Goal: Complete application form: Complete application form

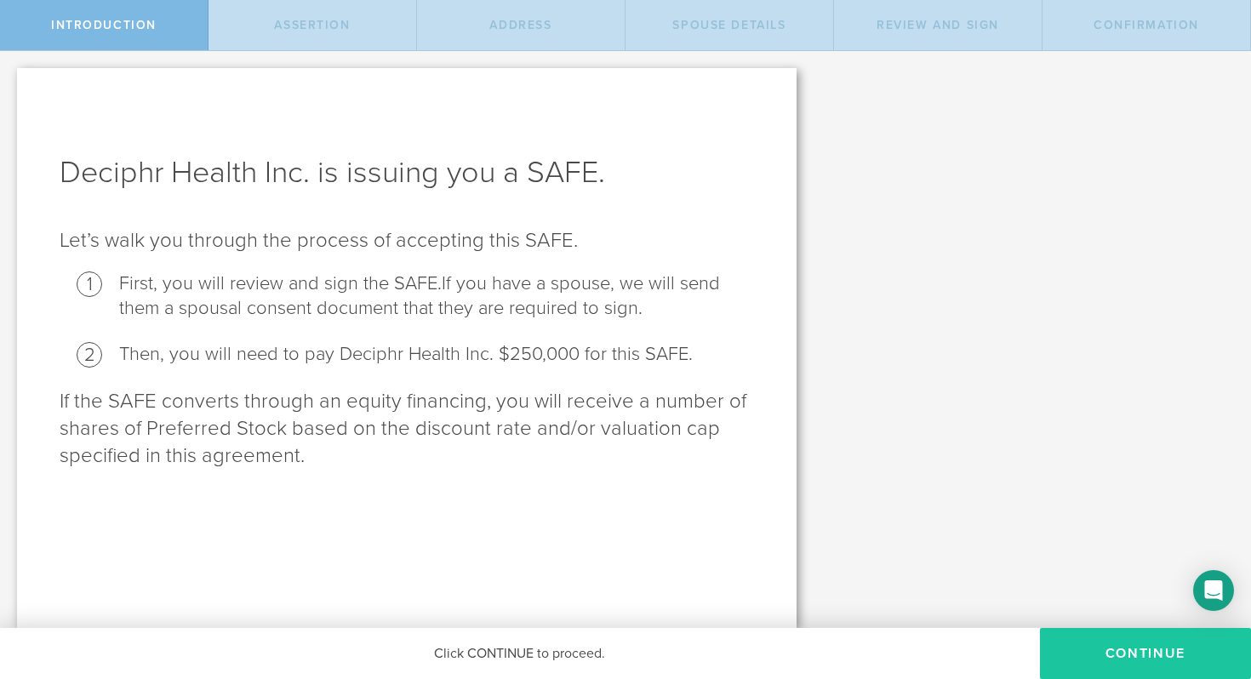
click at [1140, 641] on button "Continue" at bounding box center [1145, 653] width 211 height 51
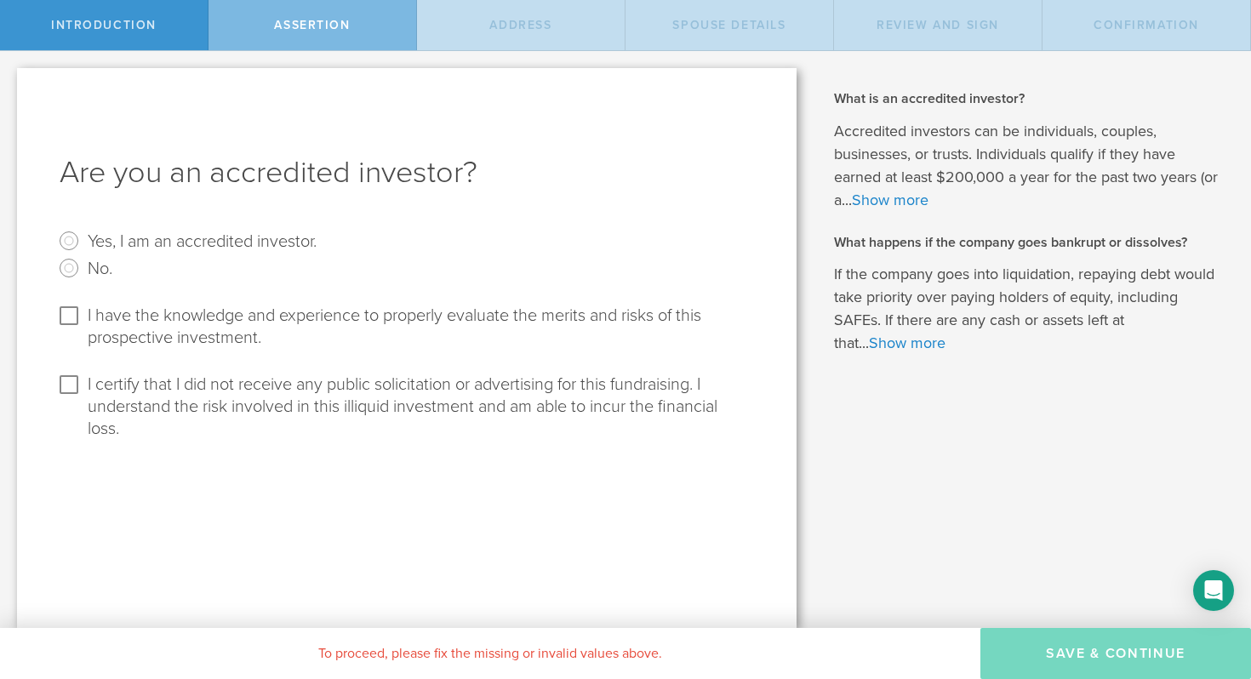
click at [122, 241] on label "Yes, I am an accredited investor." at bounding box center [202, 240] width 229 height 25
click at [83, 241] on input "Yes, I am an accredited investor." at bounding box center [68, 240] width 27 height 27
radio input "true"
click at [147, 323] on label "I have the knowledge and experience to properly evaluate the merits and risks o…" at bounding box center [419, 325] width 662 height 47
click at [83, 323] on input "I have the knowledge and experience to properly evaluate the merits and risks o…" at bounding box center [68, 315] width 27 height 27
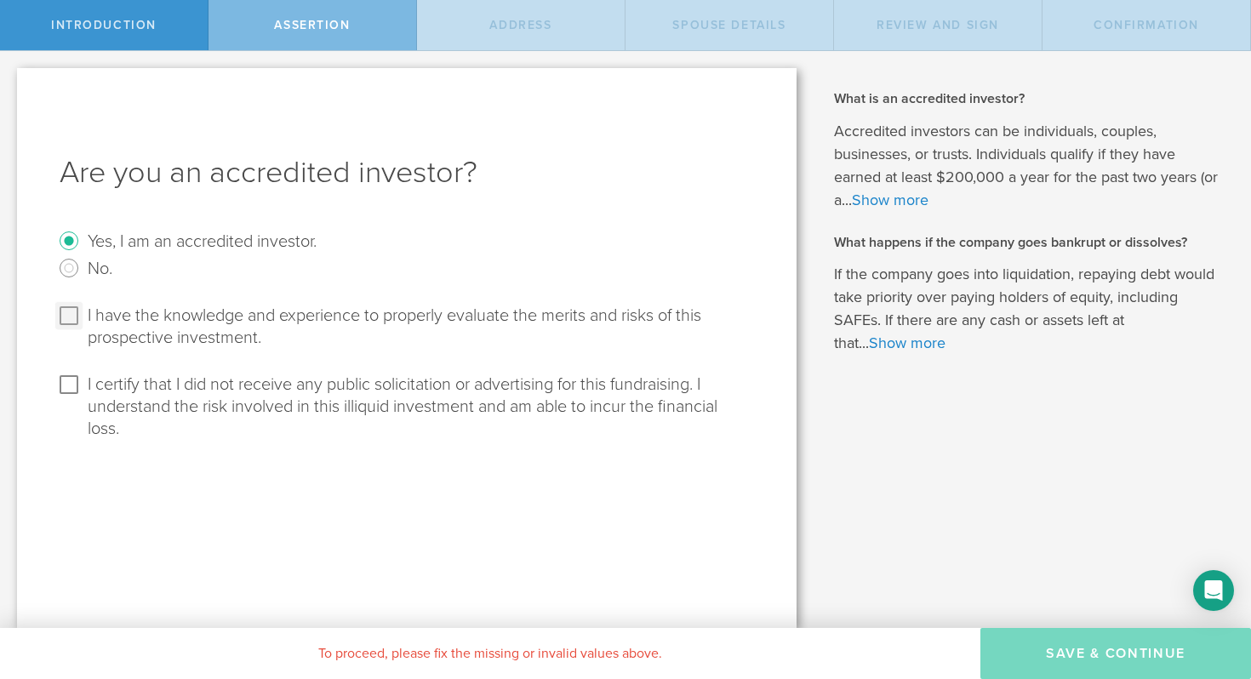
checkbox input "true"
click at [153, 391] on label "I certify that I did not receive any public solicitation or advertising for thi…" at bounding box center [419, 405] width 662 height 69
click at [83, 391] on input "I certify that I did not receive any public solicitation or advertising for thi…" at bounding box center [68, 384] width 27 height 27
checkbox input "true"
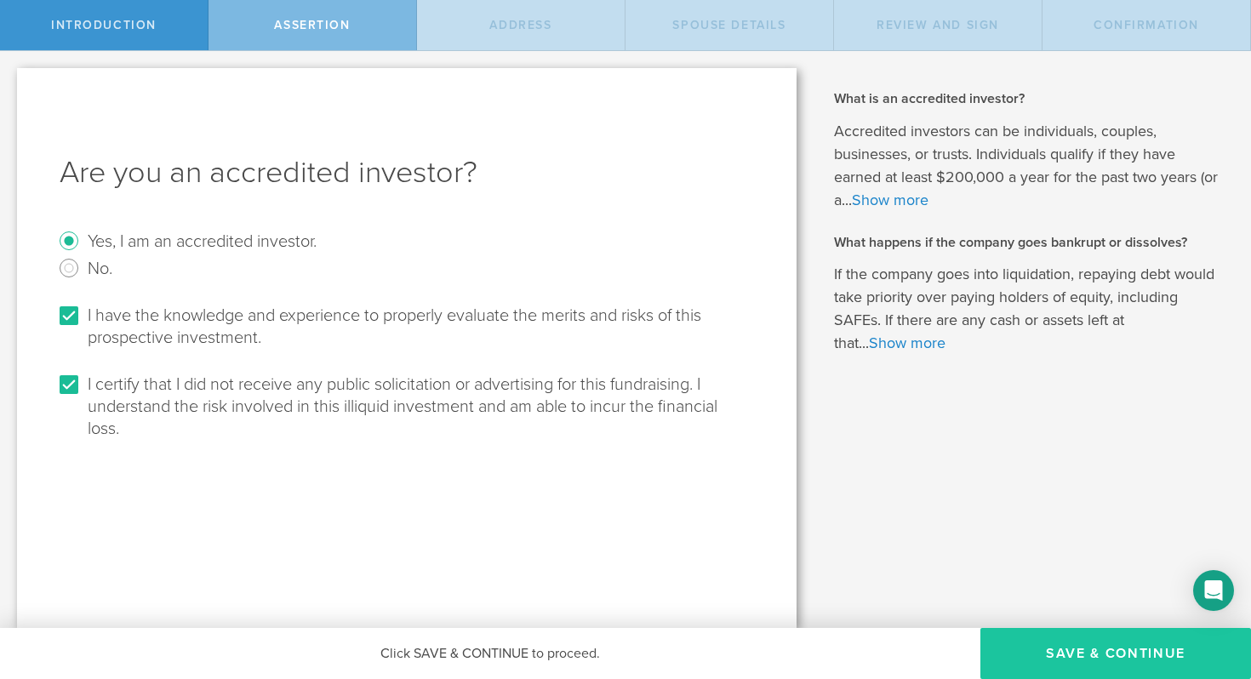
click at [1082, 659] on button "Save & Continue" at bounding box center [1115, 653] width 271 height 51
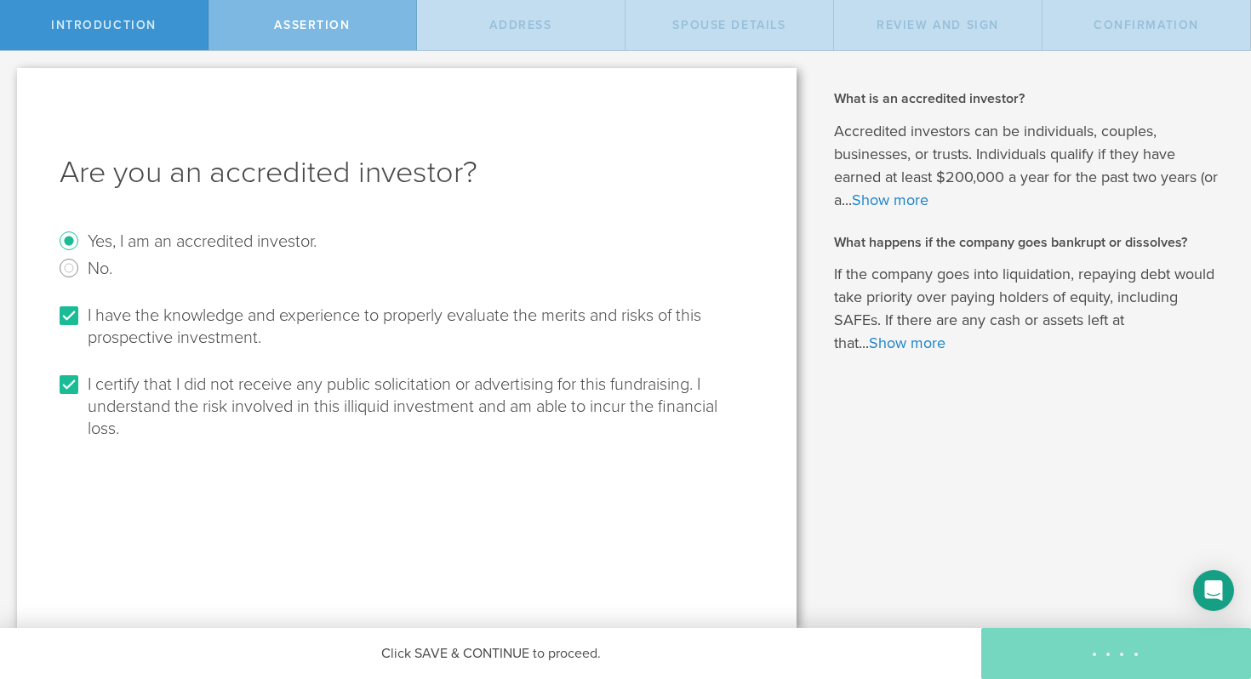
select select "string:USA"
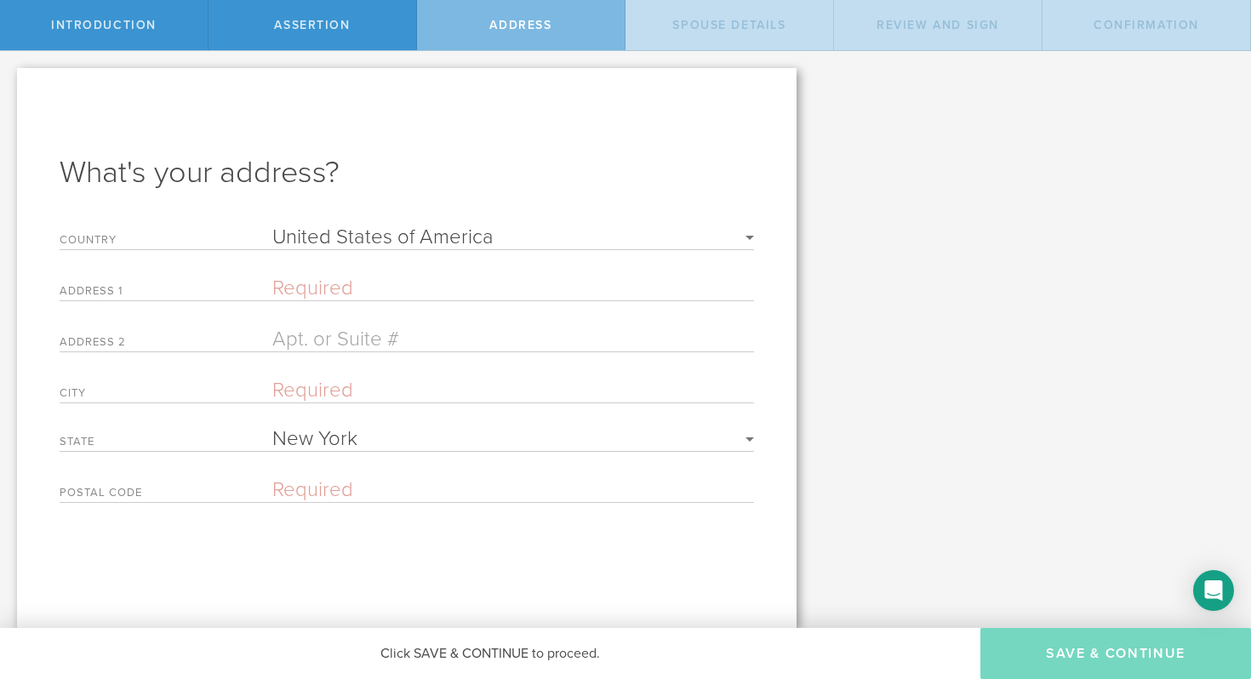
click at [332, 288] on input "text" at bounding box center [513, 288] width 482 height 25
type input "69 Cedar Pond Lane"
type input "Chester"
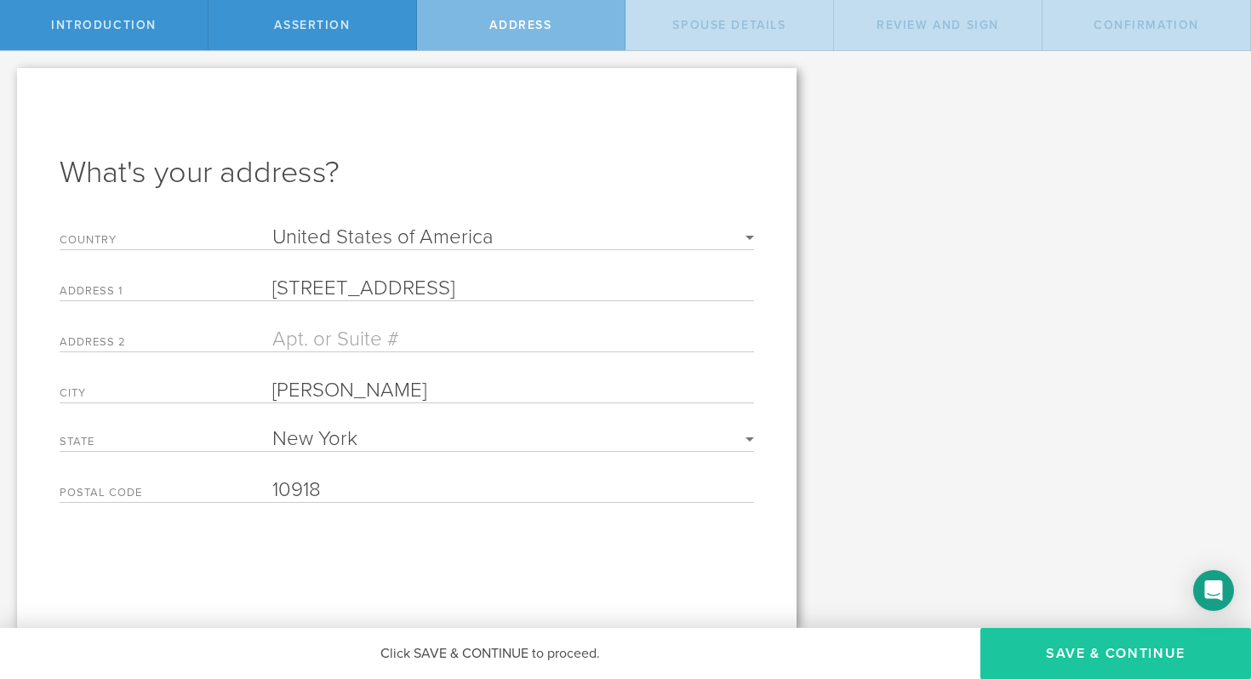
type input "10918"
click at [1148, 662] on button "Save & Continue" at bounding box center [1115, 653] width 271 height 51
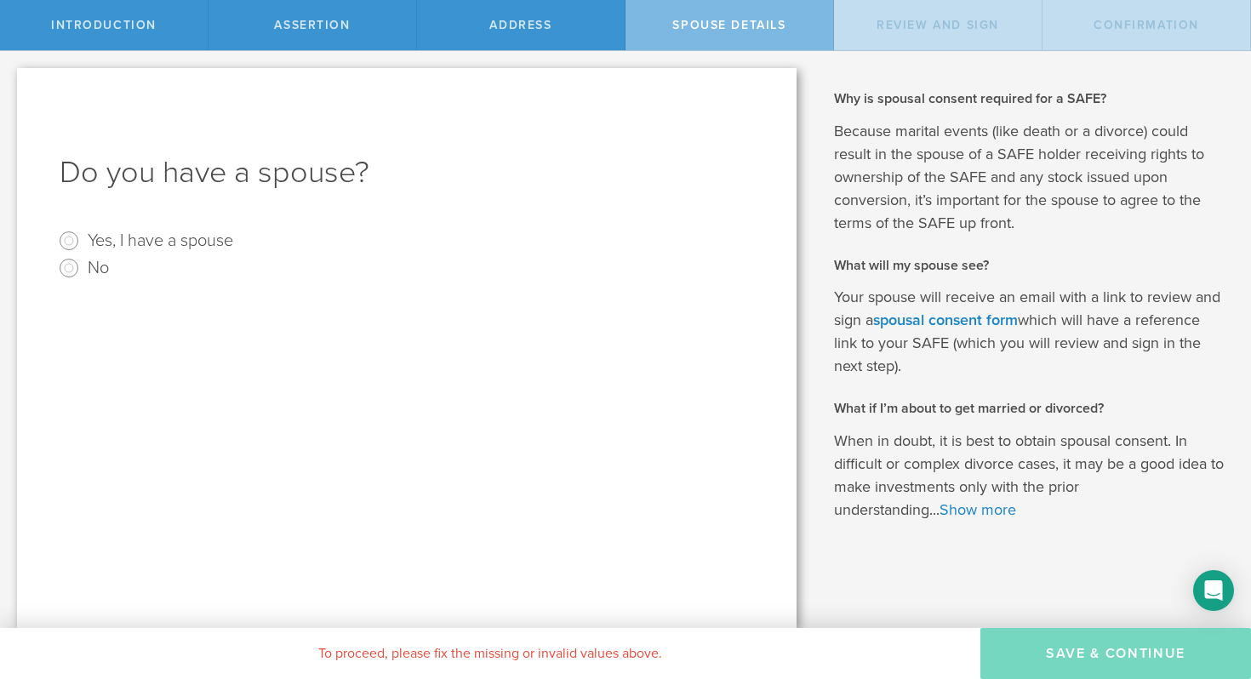
click at [145, 237] on label "Yes, I have a spouse" at bounding box center [161, 239] width 146 height 25
click at [83, 237] on input "Yes, I have a spouse" at bounding box center [68, 240] width 27 height 27
radio input "true"
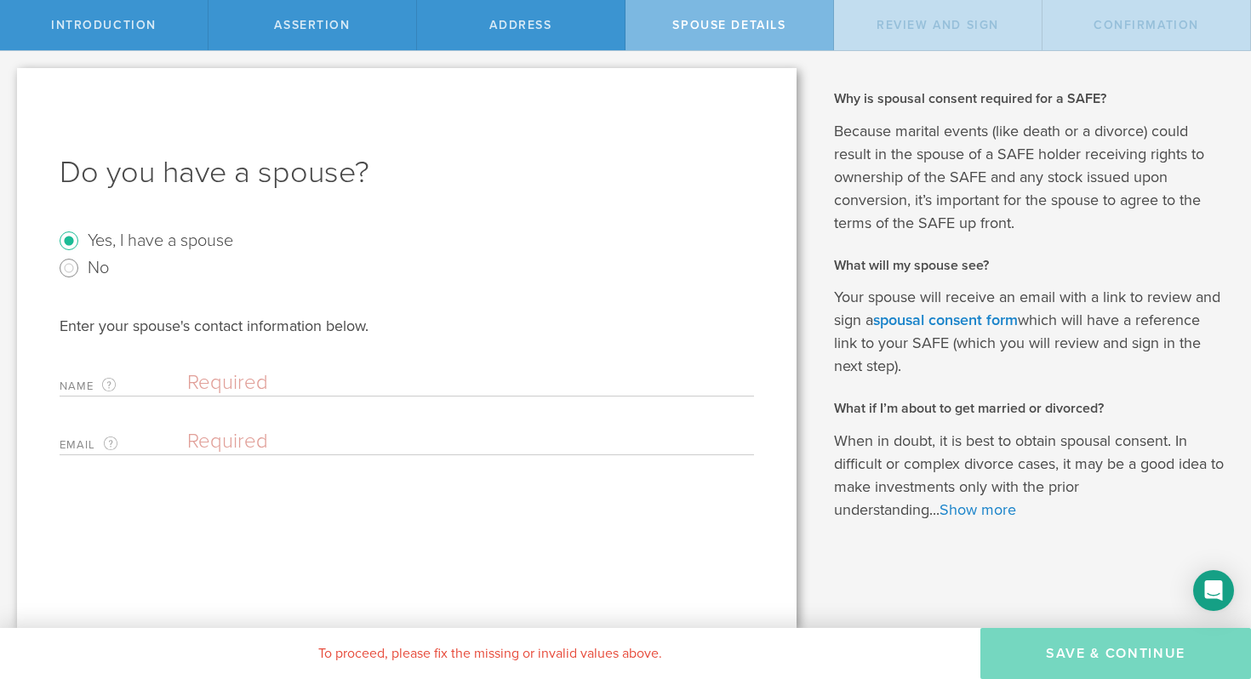
click at [288, 385] on input "text" at bounding box center [466, 383] width 558 height 26
type input "Gregory Hanson"
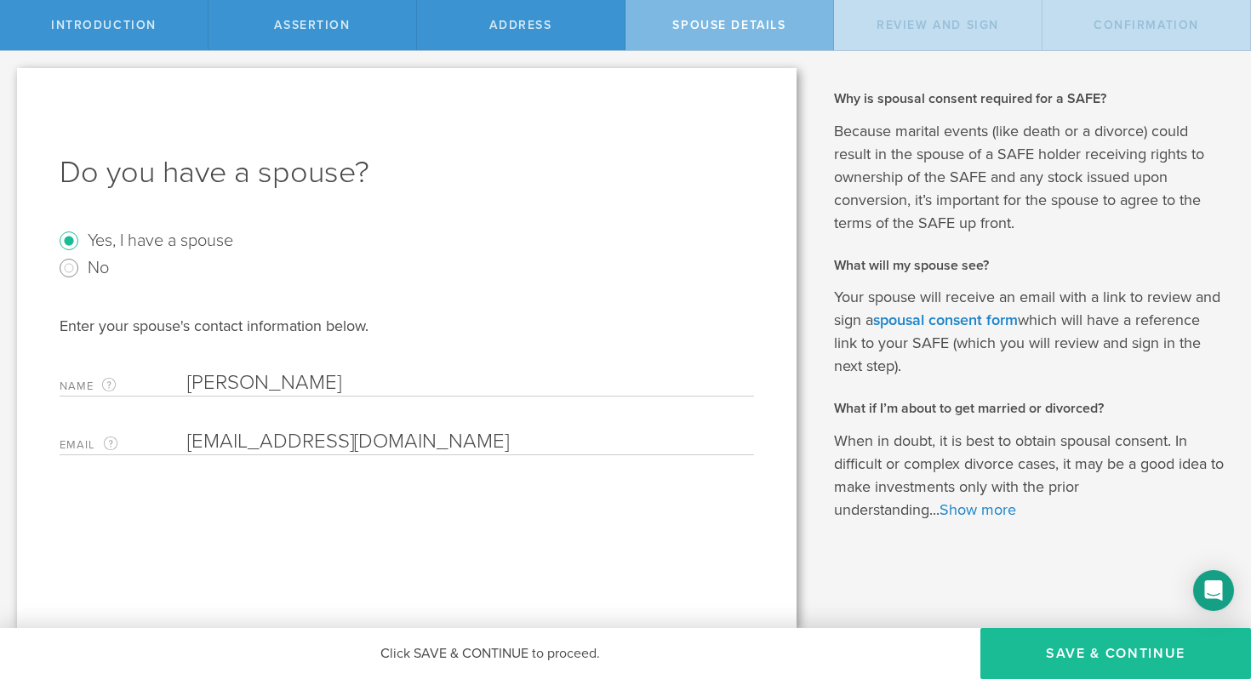
type input "gshanson1988@gmail.com"
click at [1008, 522] on div "What is an accredited investor? Accredited investors can be individuals, couple…" at bounding box center [1033, 339] width 438 height 577
click at [1122, 651] on button "Save & Continue" at bounding box center [1115, 653] width 271 height 51
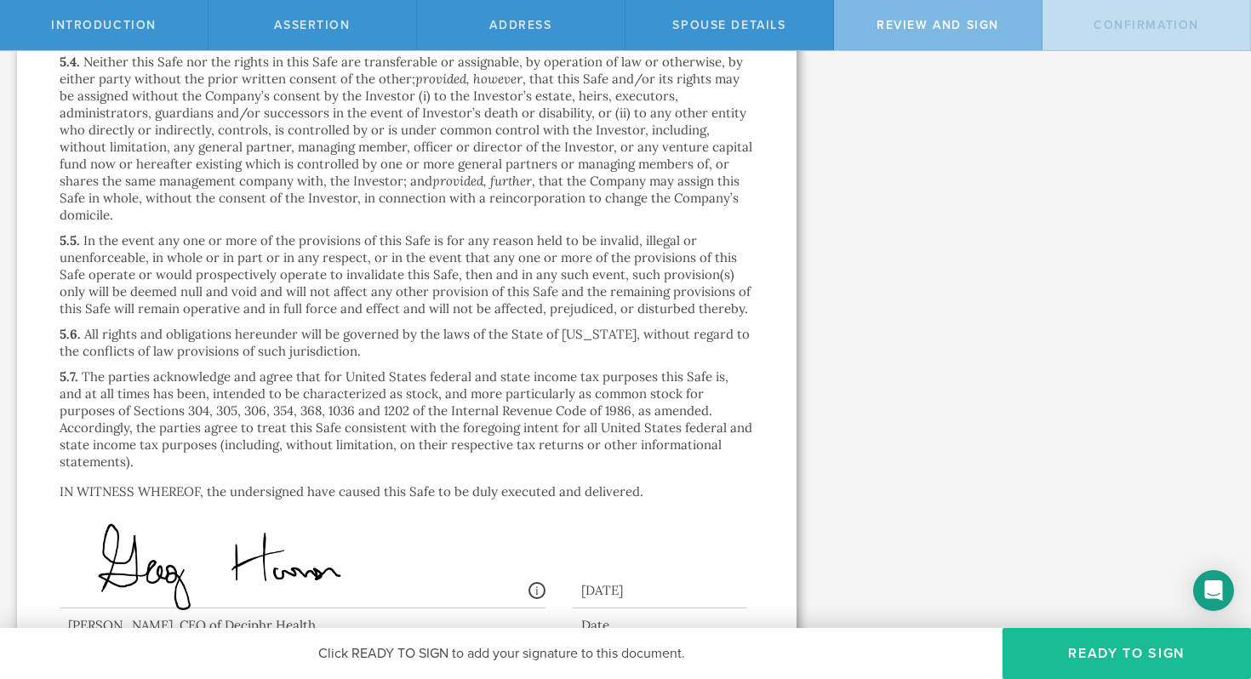
scroll to position [4509, 0]
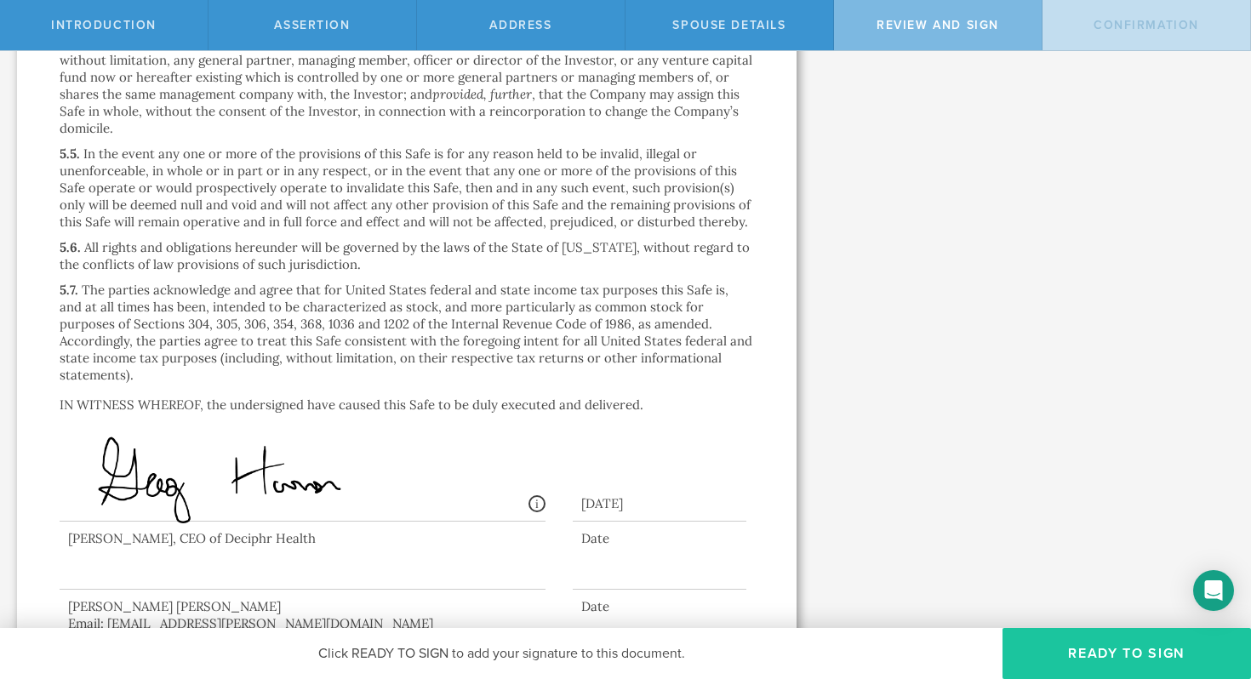
click at [1121, 667] on button "Ready to Sign" at bounding box center [1126, 653] width 248 height 51
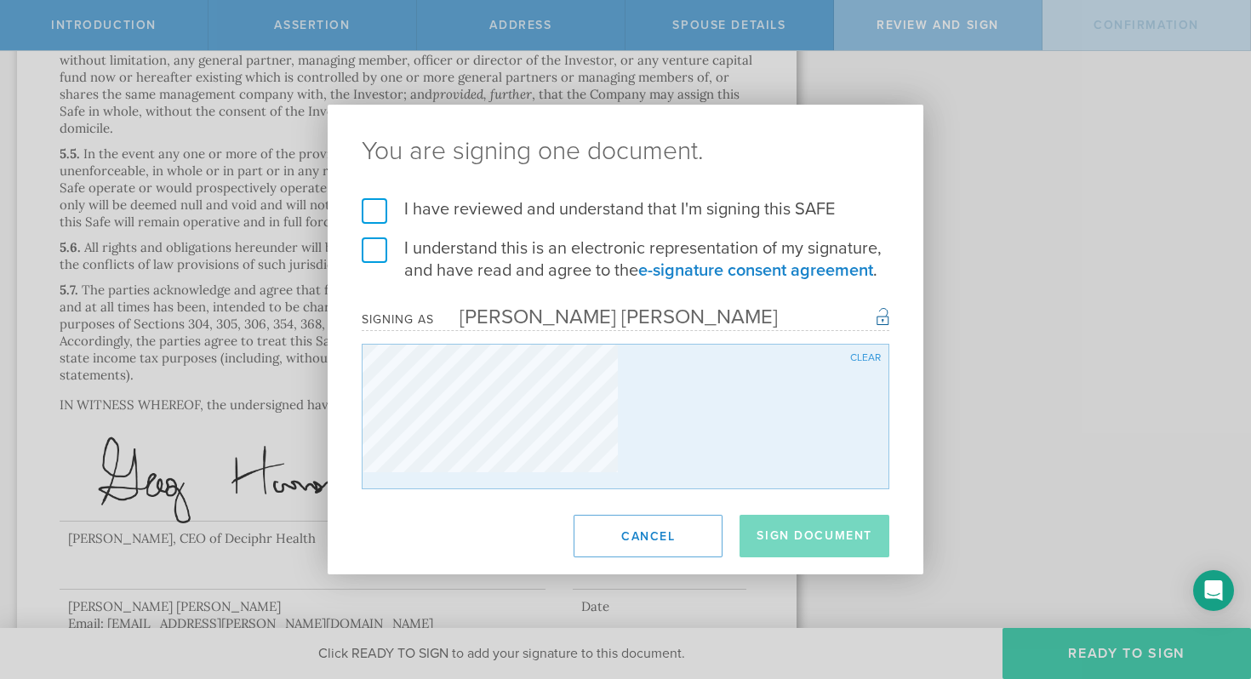
click at [1121, 667] on div "You are signing one document. I have reviewed and understand that I'm signing t…" at bounding box center [625, 339] width 1251 height 679
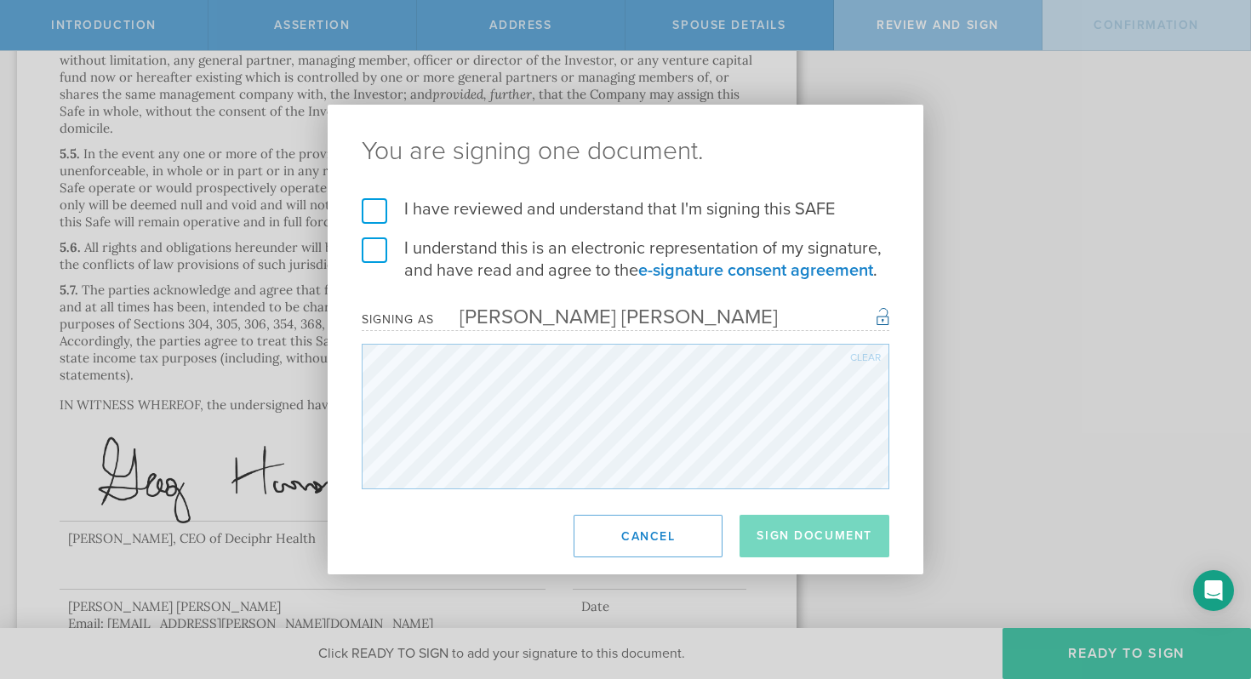
click at [516, 211] on label "I have reviewed and understand that I'm signing this SAFE" at bounding box center [626, 209] width 528 height 22
click at [0, 0] on input "I have reviewed and understand that I'm signing this SAFE" at bounding box center [0, 0] width 0 height 0
click at [516, 249] on label "I understand this is an electronic representation of my signature, and have rea…" at bounding box center [626, 259] width 528 height 44
click at [0, 0] on input "I understand this is an electronic representation of my signature, and have rea…" at bounding box center [0, 0] width 0 height 0
click at [803, 532] on button "Sign Document" at bounding box center [814, 536] width 150 height 43
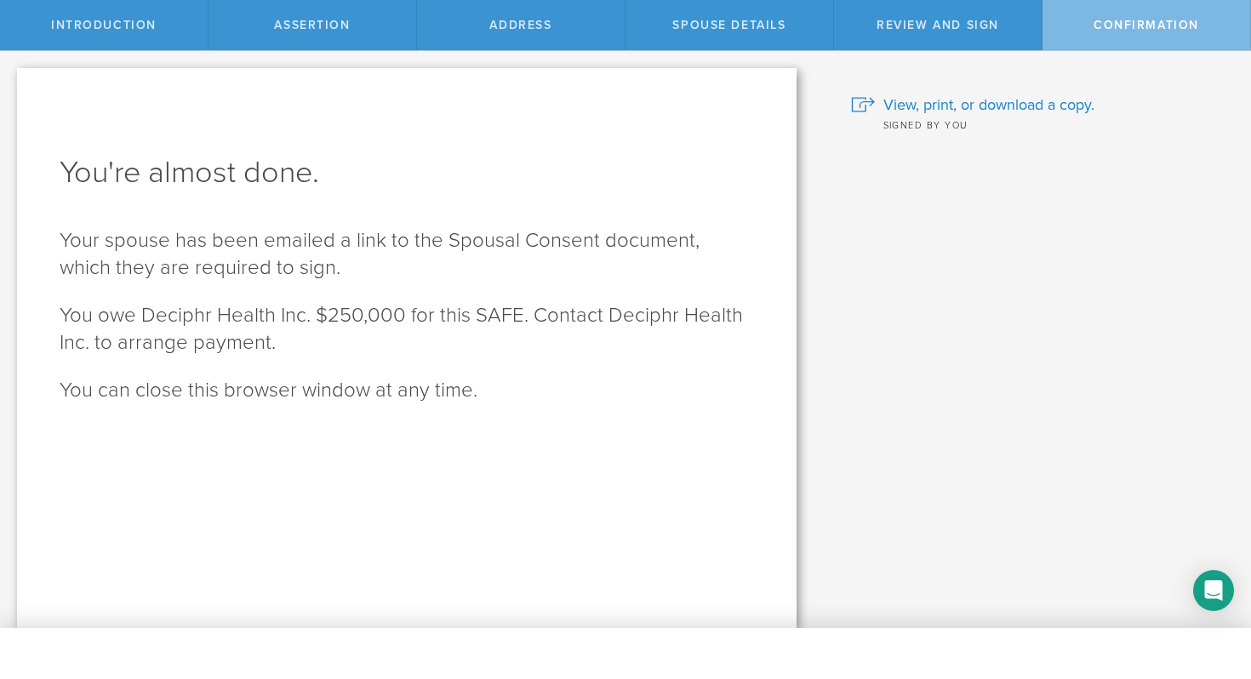
scroll to position [0, 0]
